Goal: Task Accomplishment & Management: Use online tool/utility

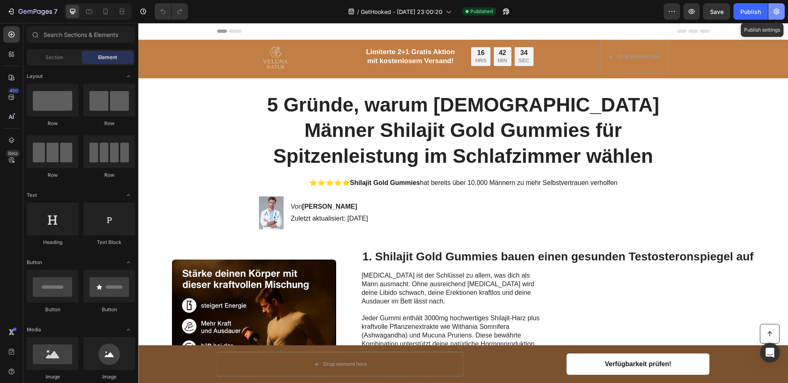
click at [780, 9] on icon "button" at bounding box center [777, 11] width 8 height 8
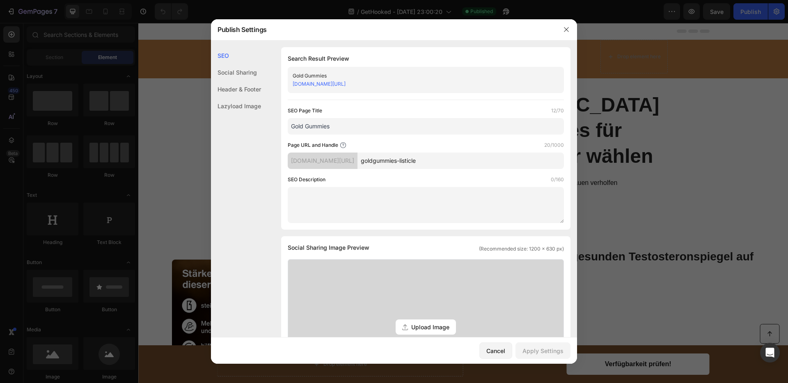
click at [243, 89] on div "Header & Footer" at bounding box center [236, 89] width 50 height 17
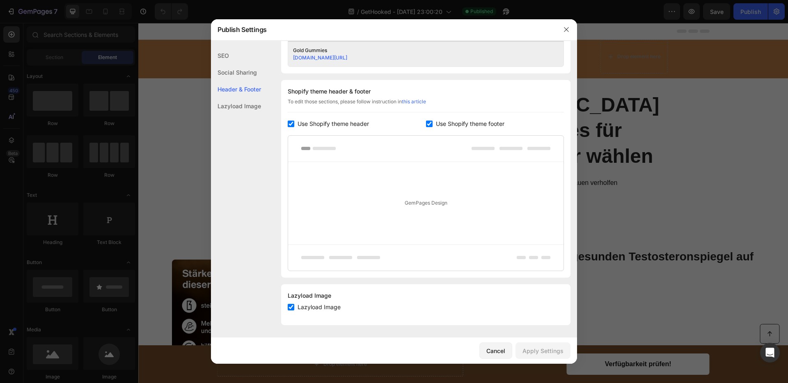
scroll to position [354, 0]
click at [329, 122] on span "Use Shopify theme header" at bounding box center [333, 124] width 71 height 10
checkbox input "false"
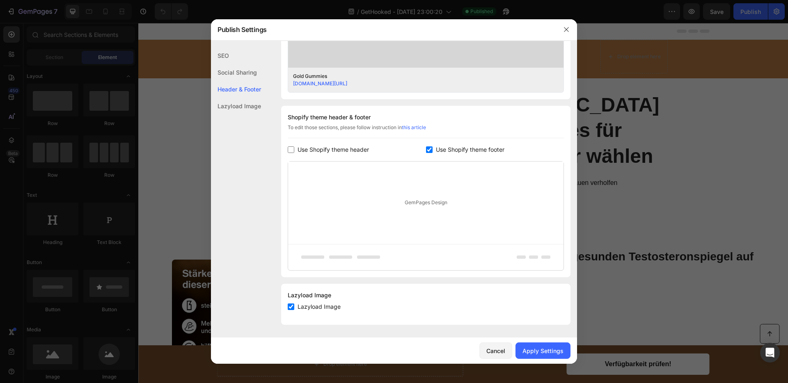
scroll to position [328, 0]
click at [542, 345] on button "Apply Settings" at bounding box center [543, 351] width 55 height 16
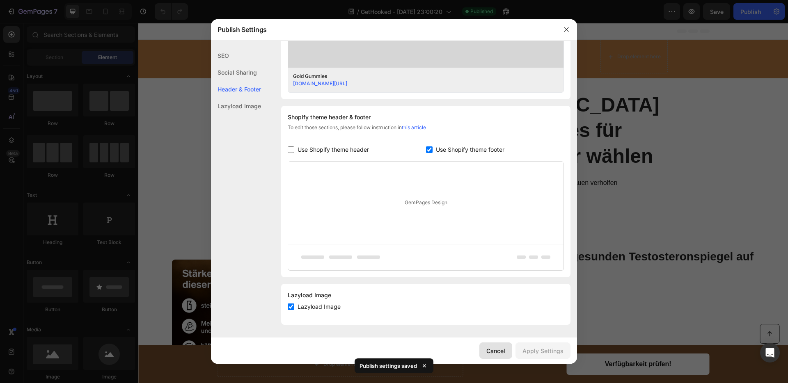
click at [484, 344] on button "Cancel" at bounding box center [495, 351] width 33 height 16
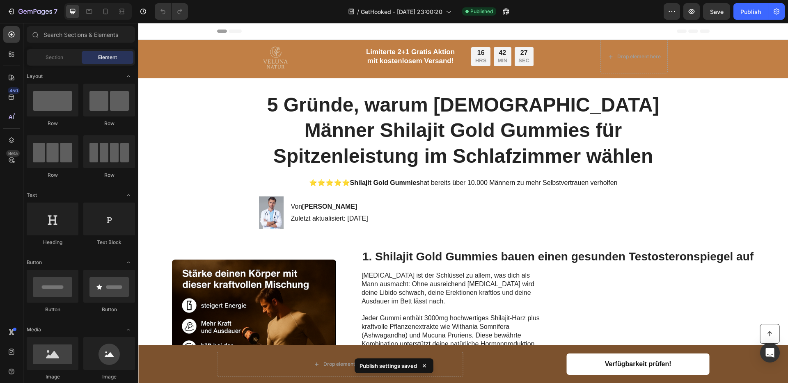
click at [486, 347] on div "Button Drop element here Verfügbarkeit prüfen! Button Row Sticky" at bounding box center [463, 365] width 650 height 38
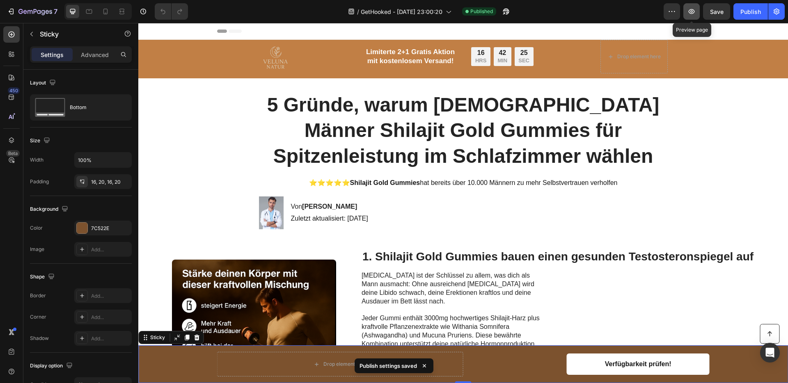
click at [690, 9] on icon "button" at bounding box center [692, 11] width 8 height 8
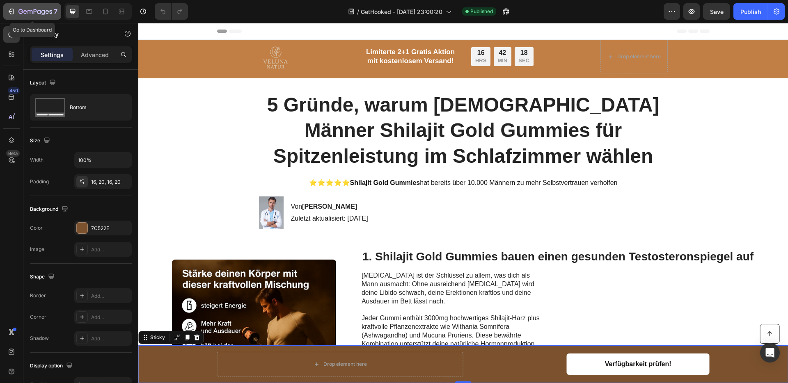
click at [13, 7] on icon "button" at bounding box center [11, 11] width 8 height 8
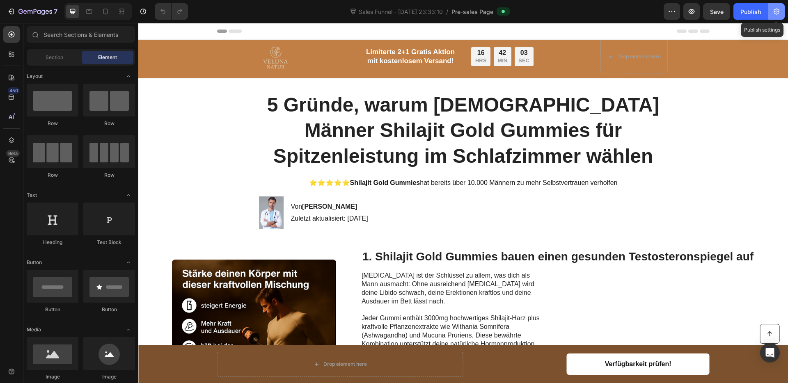
click at [777, 11] on icon "button" at bounding box center [777, 12] width 2 height 2
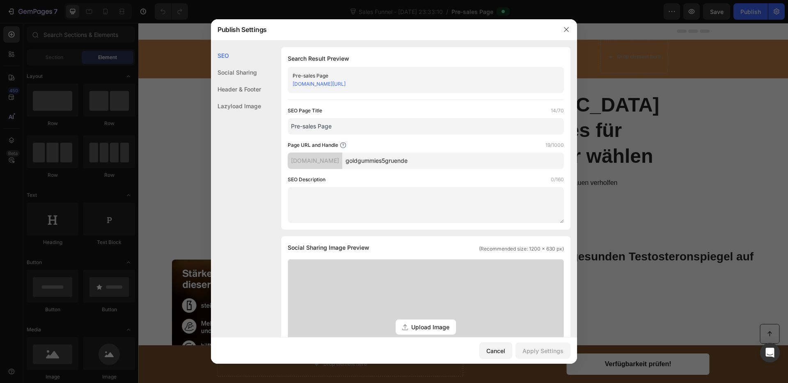
click at [232, 89] on div "Header & Footer" at bounding box center [236, 89] width 50 height 17
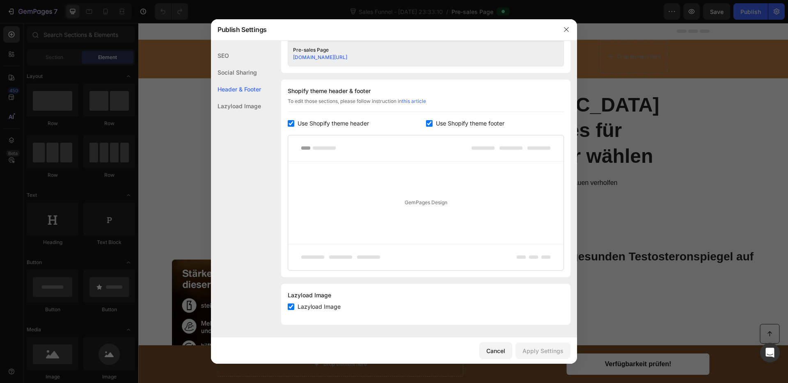
click at [292, 122] on input "checkbox" at bounding box center [291, 123] width 7 height 7
checkbox input "false"
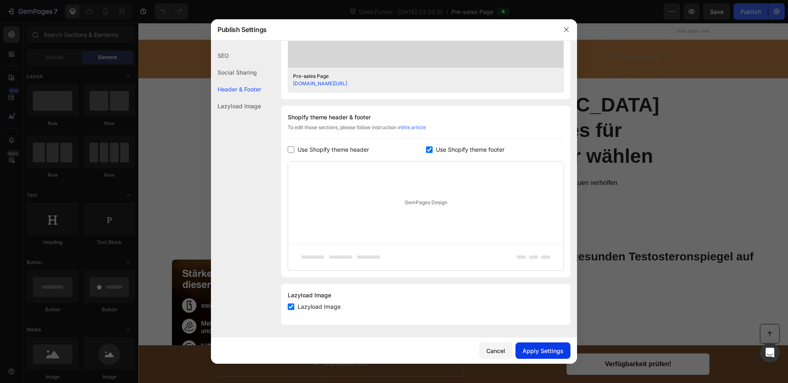
click at [546, 351] on div "Apply Settings" at bounding box center [543, 351] width 41 height 9
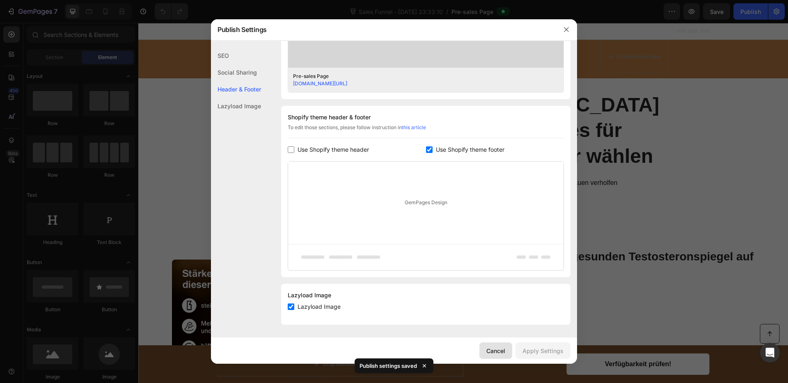
click at [497, 350] on div "Cancel" at bounding box center [495, 351] width 19 height 9
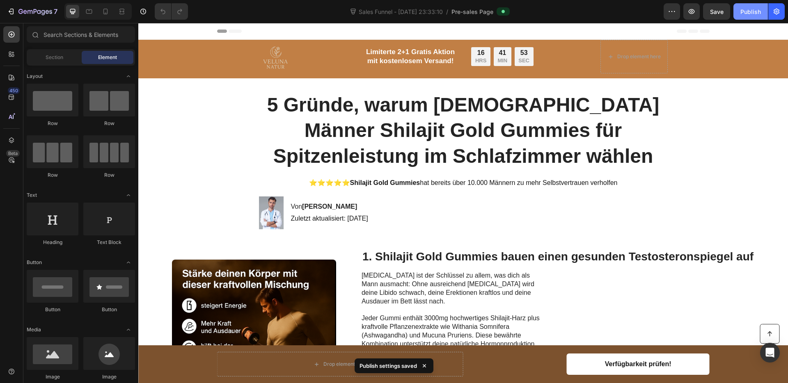
click at [753, 12] on div "Publish" at bounding box center [751, 11] width 21 height 9
click at [698, 9] on button "button" at bounding box center [691, 11] width 16 height 16
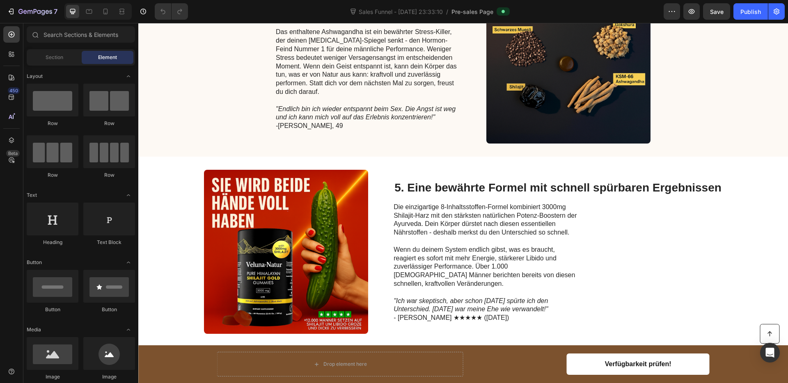
scroll to position [1133, 0]
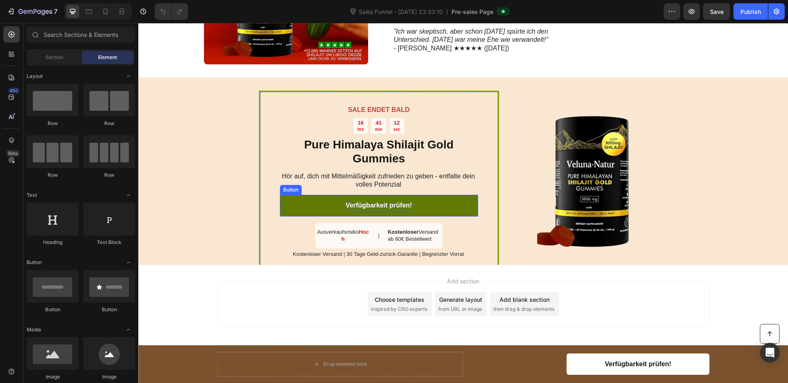
click at [392, 206] on p "Verfügbarkeit prüfen!" at bounding box center [379, 206] width 67 height 9
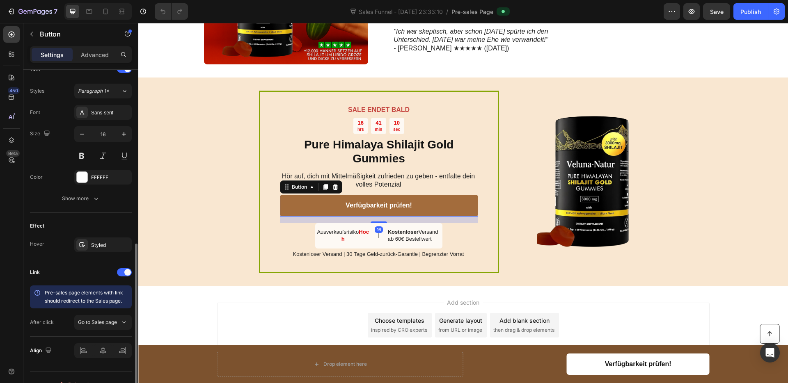
scroll to position [303, 0]
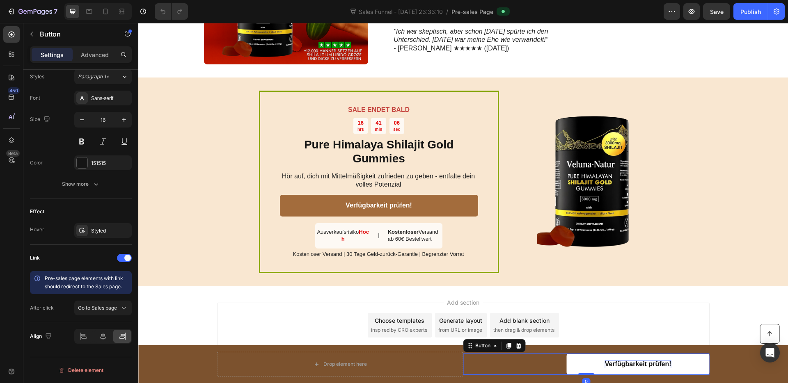
click at [628, 367] on p "Verfügbarkeit prüfen!" at bounding box center [638, 364] width 67 height 9
click at [754, 9] on div "Publish" at bounding box center [751, 11] width 21 height 9
